Goal: Task Accomplishment & Management: Manage account settings

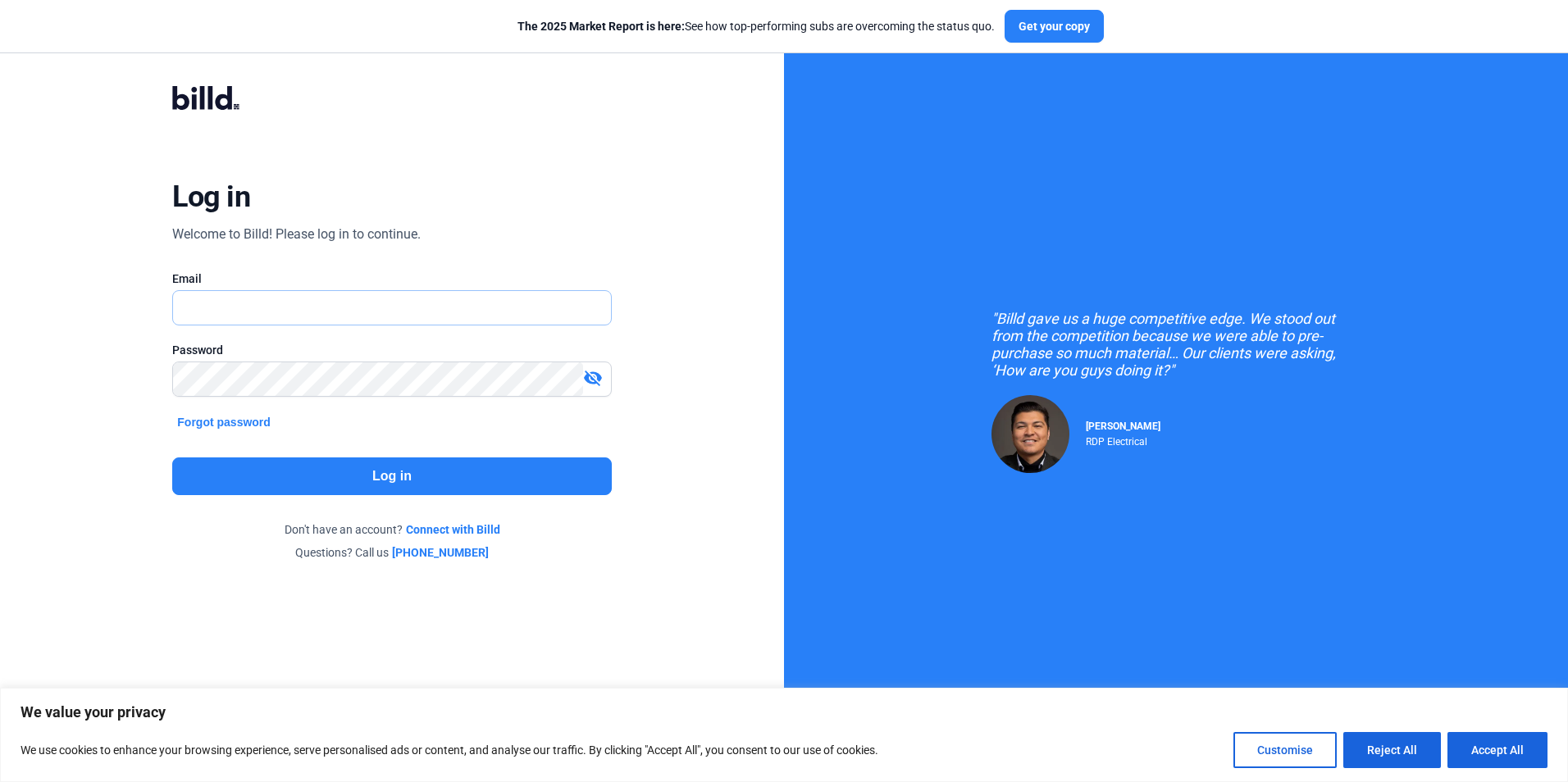
click at [350, 309] on input "text" at bounding box center [392, 307] width 437 height 33
type input "[EMAIL_ADDRESS][DOMAIN_NAME]"
click at [310, 483] on button "Log in" at bounding box center [392, 476] width 438 height 38
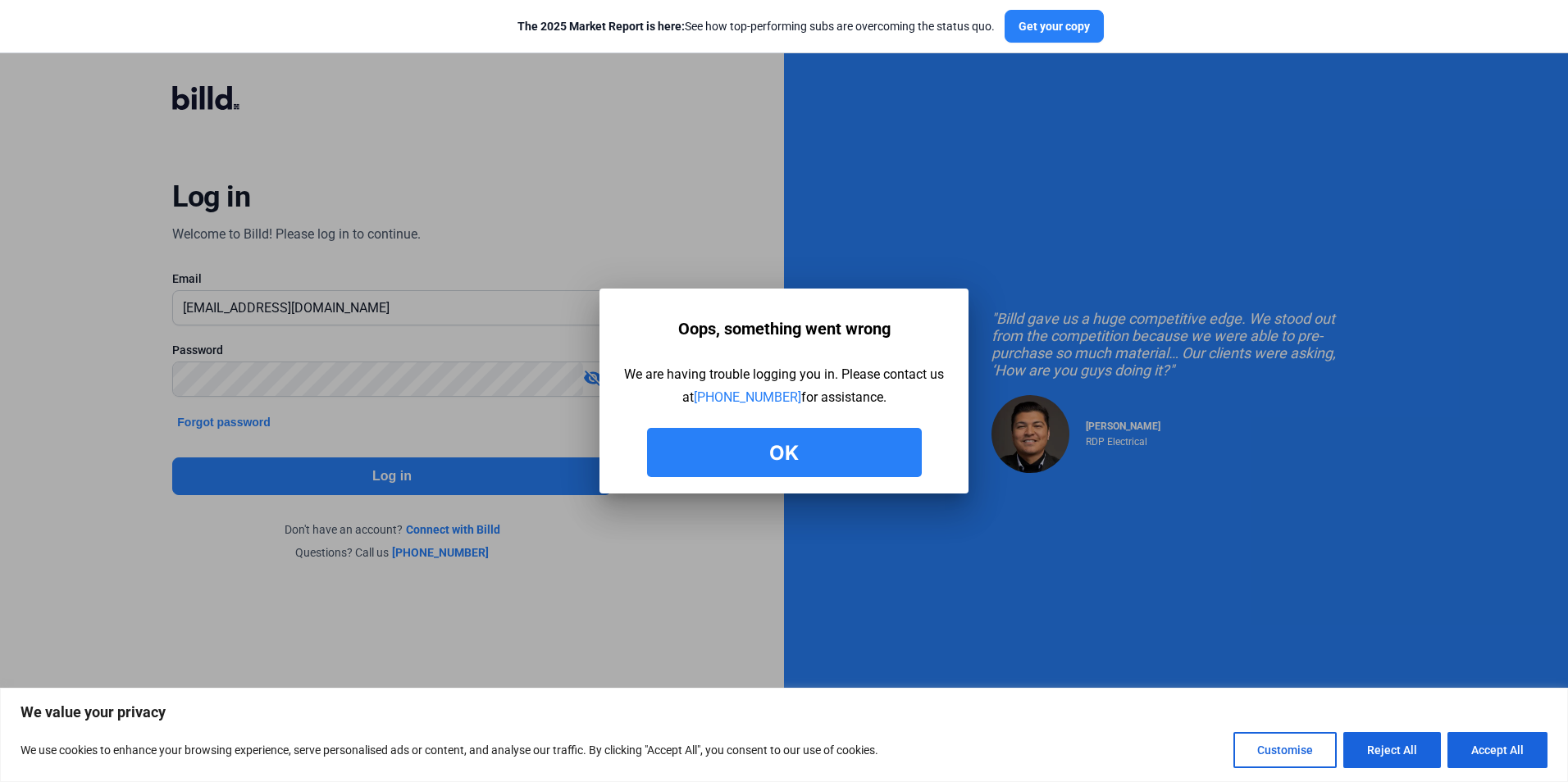
click at [888, 457] on button "Ok" at bounding box center [784, 453] width 275 height 49
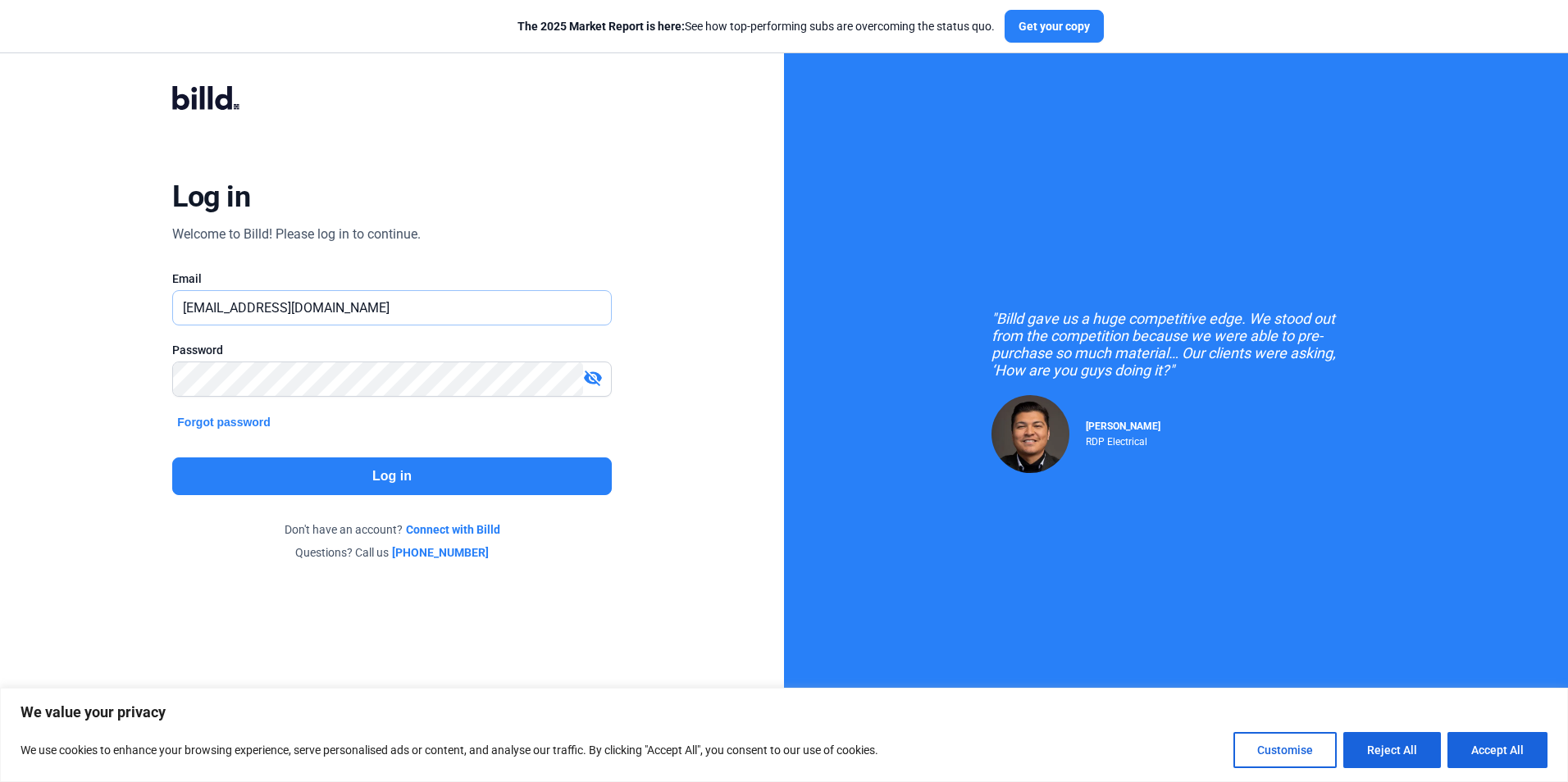
click at [521, 303] on input "[EMAIL_ADDRESS][DOMAIN_NAME]" at bounding box center [392, 307] width 437 height 33
drag, startPoint x: 521, startPoint y: 303, endPoint x: 4, endPoint y: 305, distance: 517.0
click at [4, 305] on div "Log in Welcome to Billd! Please log in to continue. Email [EMAIL_ADDRESS][DOMAI…" at bounding box center [392, 323] width 784 height 646
type input "[EMAIL_ADDRESS][DOMAIN_NAME]"
click at [351, 473] on button "Log in" at bounding box center [392, 476] width 438 height 38
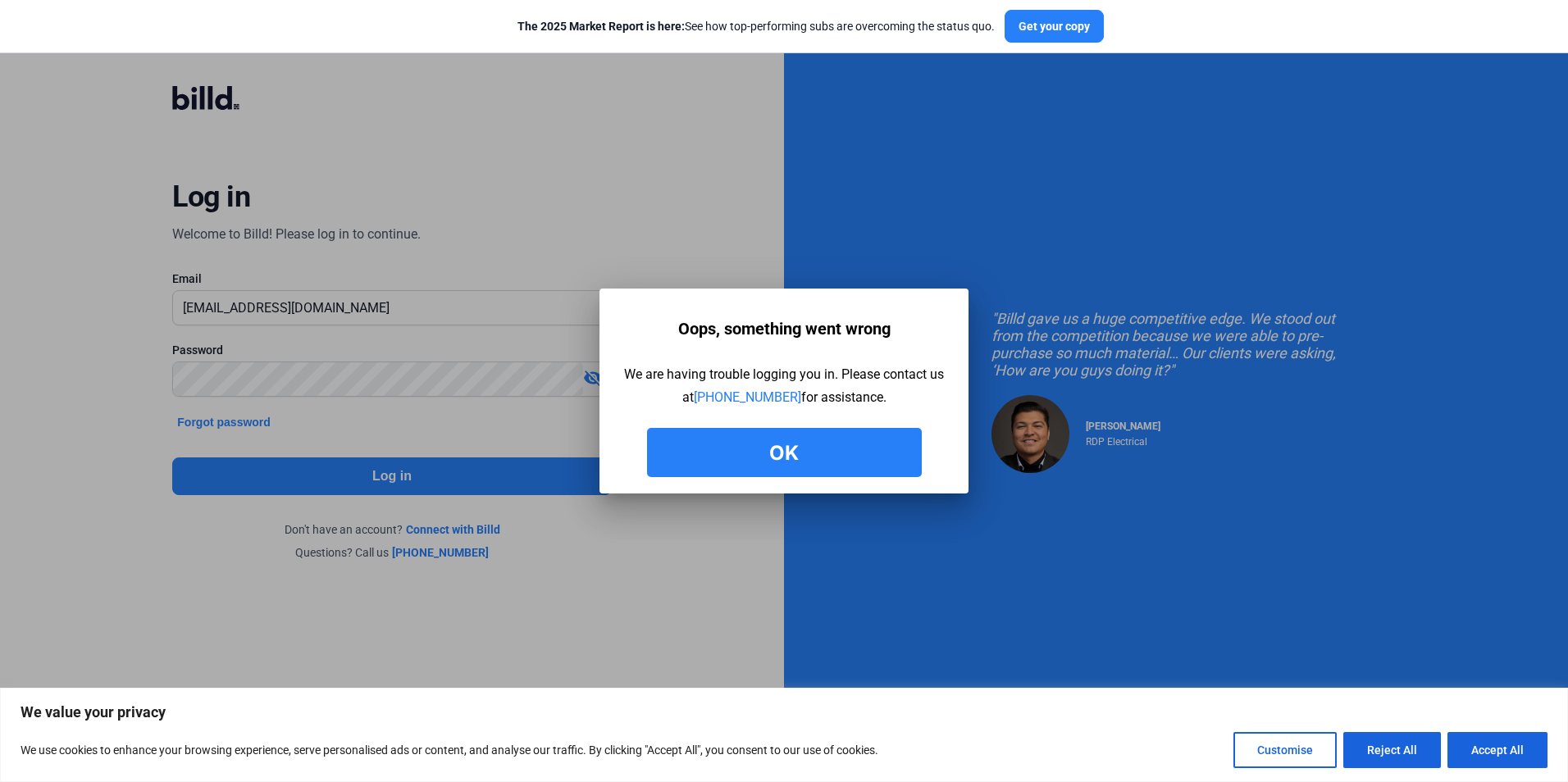
click at [815, 445] on button "Ok" at bounding box center [784, 453] width 275 height 49
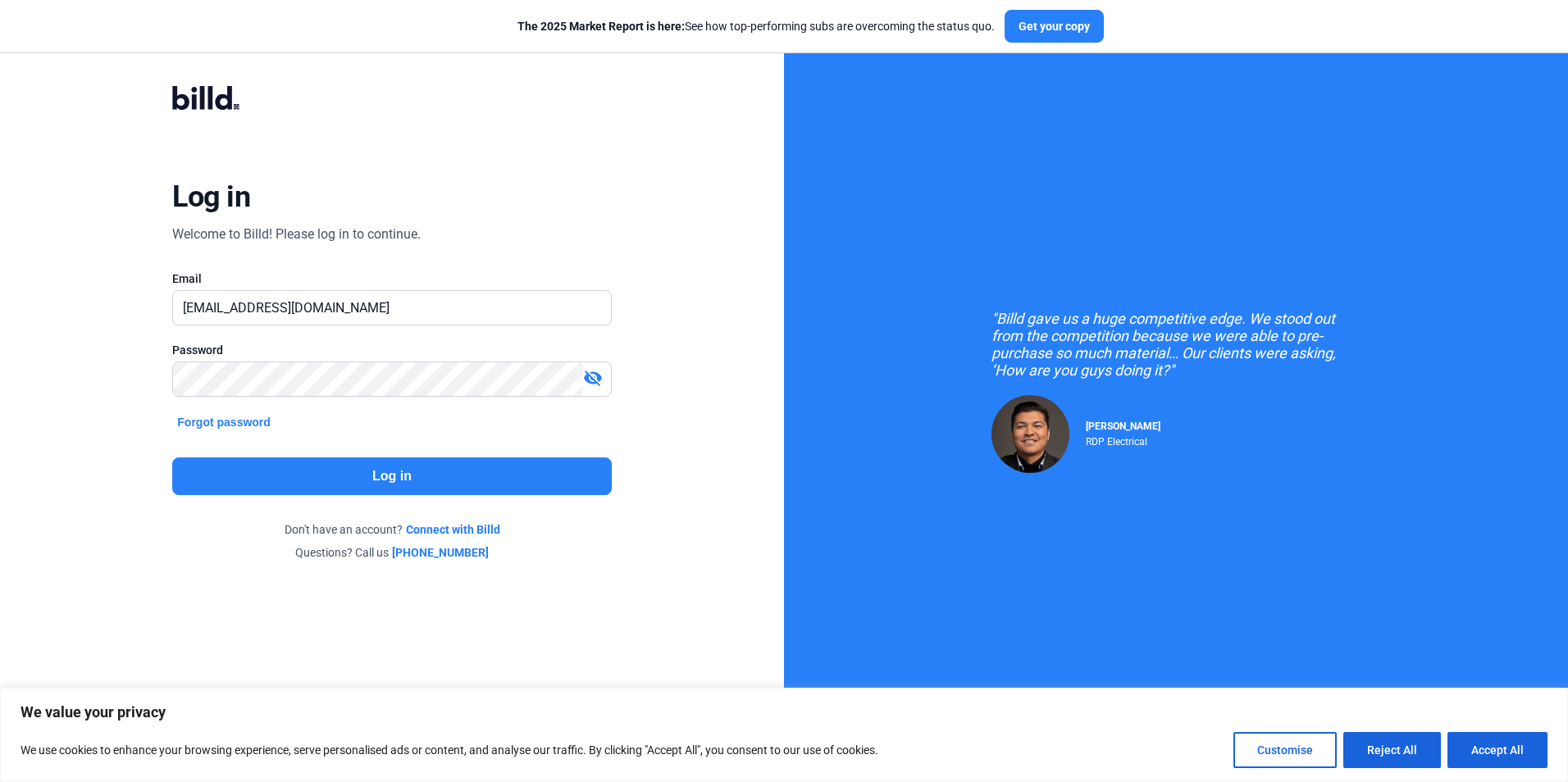
click at [593, 382] on mat-icon "visibility_off" at bounding box center [593, 378] width 20 height 20
click at [599, 382] on mat-icon "visibility" at bounding box center [593, 378] width 20 height 20
drag, startPoint x: 221, startPoint y: 307, endPoint x: 158, endPoint y: 292, distance: 64.8
click at [158, 292] on div "Log in Welcome to Billd! Please log in to continue. Email [EMAIL_ADDRESS][DOMAI…" at bounding box center [392, 323] width 564 height 537
type input "[EMAIL_ADDRESS][DOMAIN_NAME]"
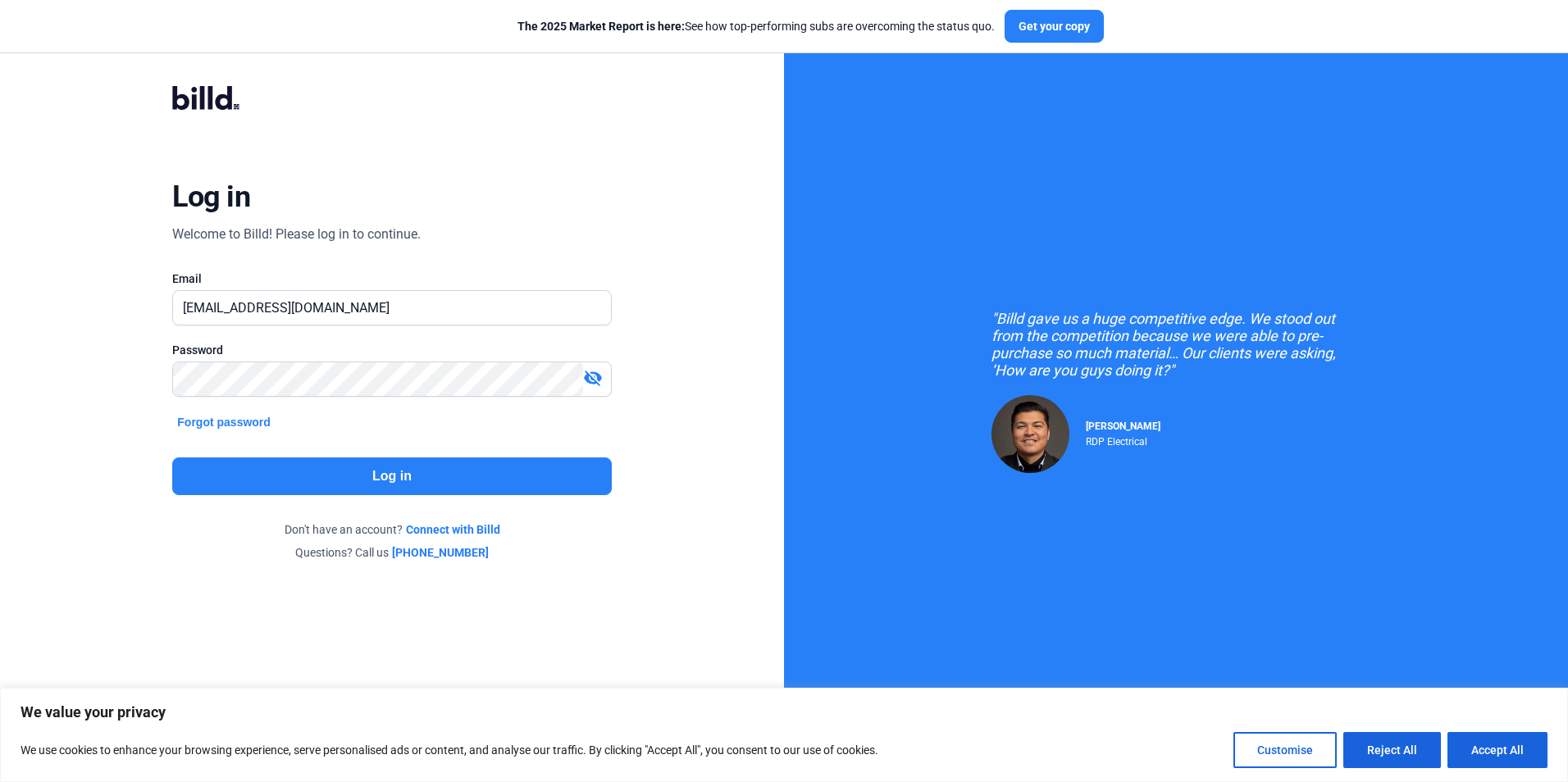
click at [395, 475] on button "Log in" at bounding box center [392, 476] width 438 height 38
